Goal: Check status

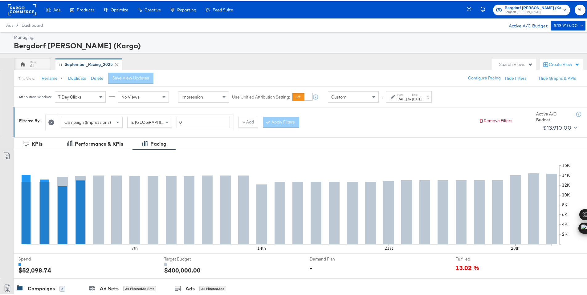
click at [368, 97] on div "Custom" at bounding box center [353, 96] width 50 height 10
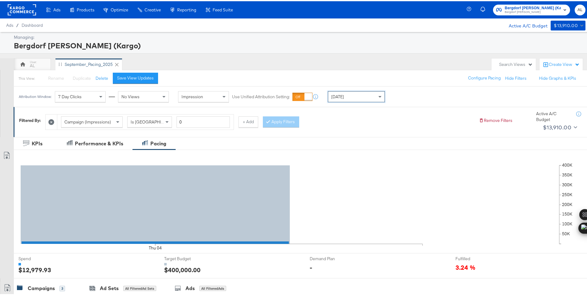
scroll to position [171, 0]
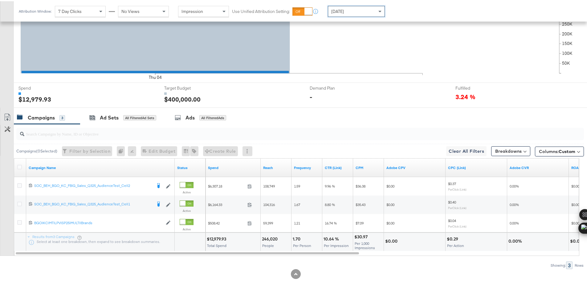
click at [216, 237] on div "$12,979.93" at bounding box center [217, 238] width 21 height 6
copy div "12,979.93"
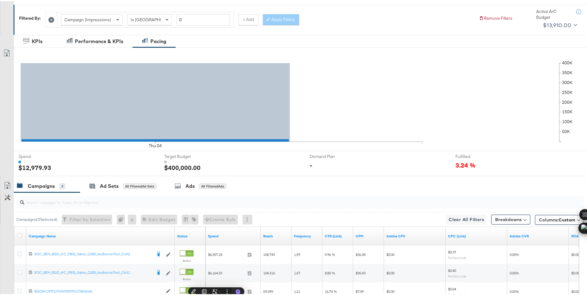
scroll to position [0, 0]
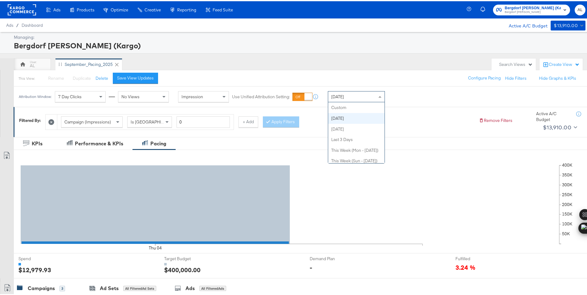
click at [354, 98] on div "[DATE]" at bounding box center [356, 95] width 56 height 10
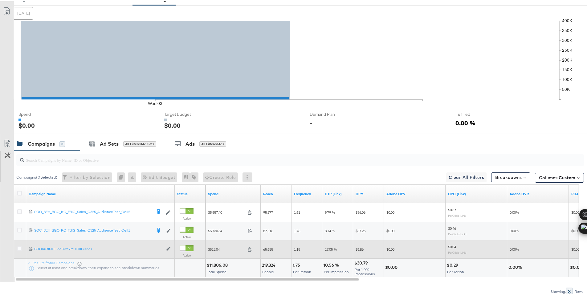
scroll to position [171, 0]
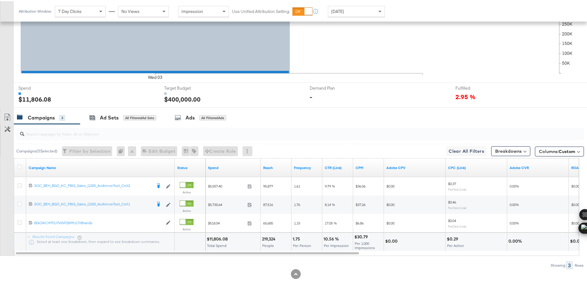
click at [219, 237] on div "$11,806.08" at bounding box center [218, 238] width 23 height 6
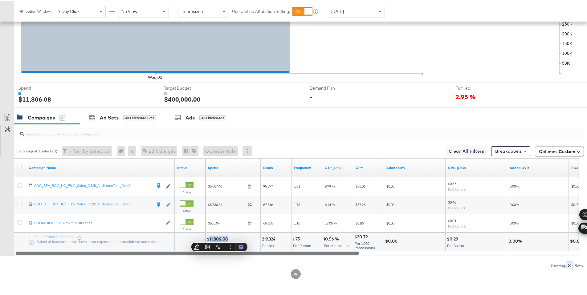
copy div "11,806.08"
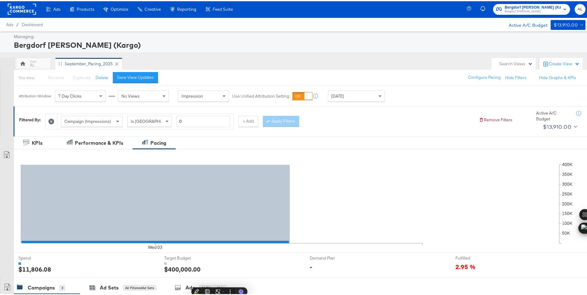
scroll to position [0, 0]
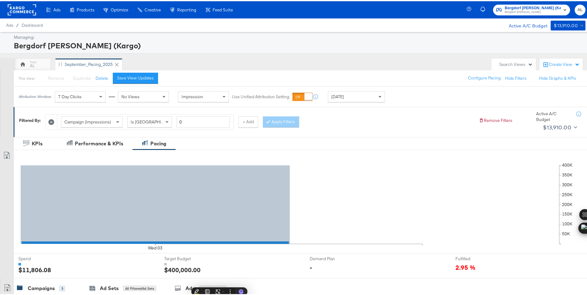
click at [20, 10] on rect at bounding box center [22, 8] width 28 height 11
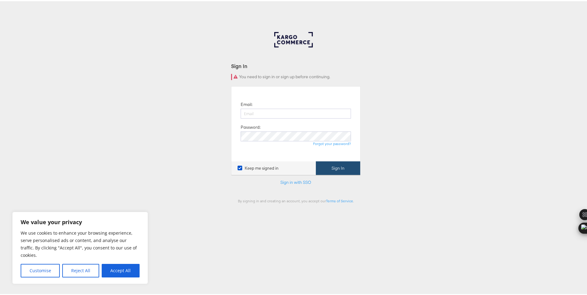
type input "alice.lyapkova@kargo.com"
click at [336, 168] on button "Sign In" at bounding box center [338, 167] width 44 height 14
